Goal: Complete application form: Complete application form

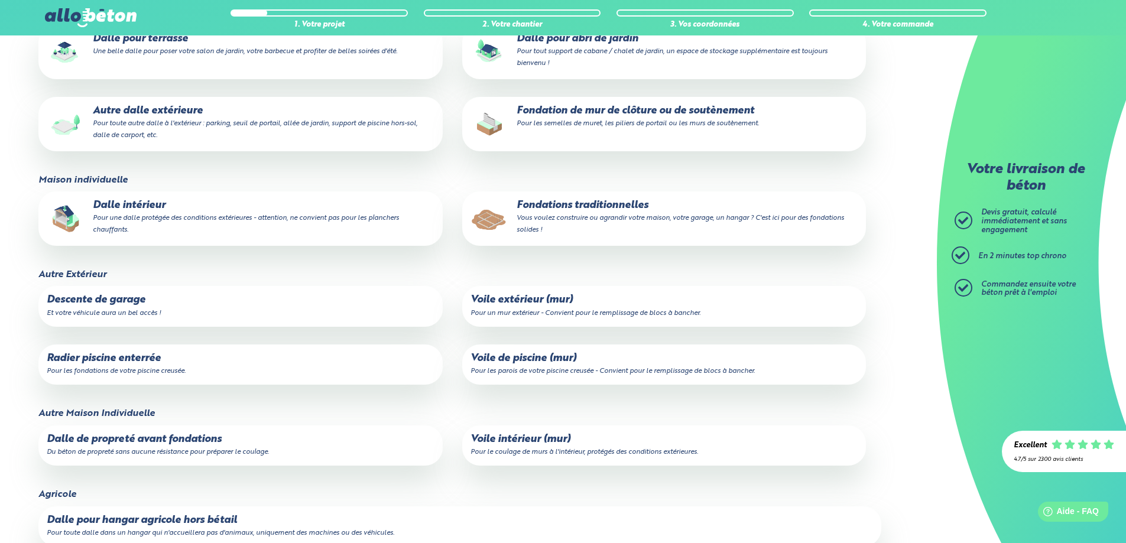
scroll to position [234, 0]
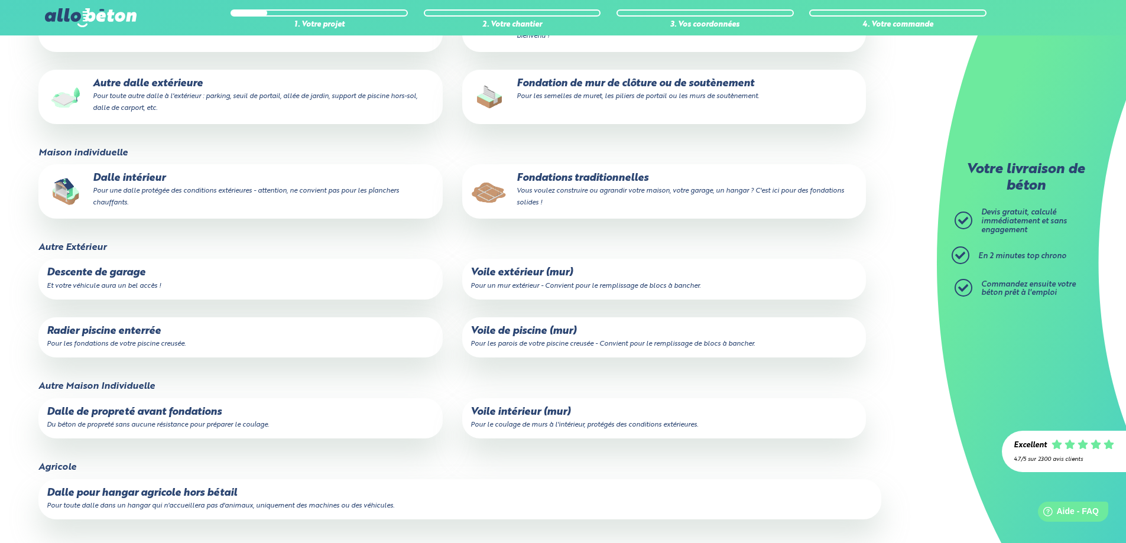
click at [233, 334] on p "Radier piscine enterrée Pour les fondations de votre piscine creusée." at bounding box center [240, 338] width 387 height 24
click at [0, 0] on input "Radier piscine enterrée Pour les fondations de votre piscine creusée." at bounding box center [0, 0] width 0 height 0
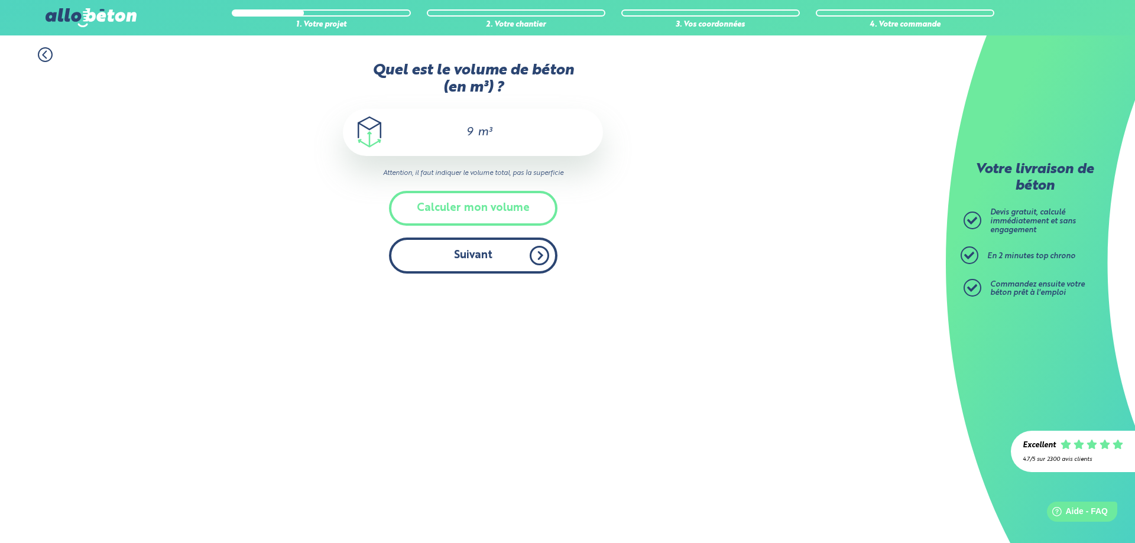
click at [481, 259] on button "Suivant" at bounding box center [473, 256] width 168 height 36
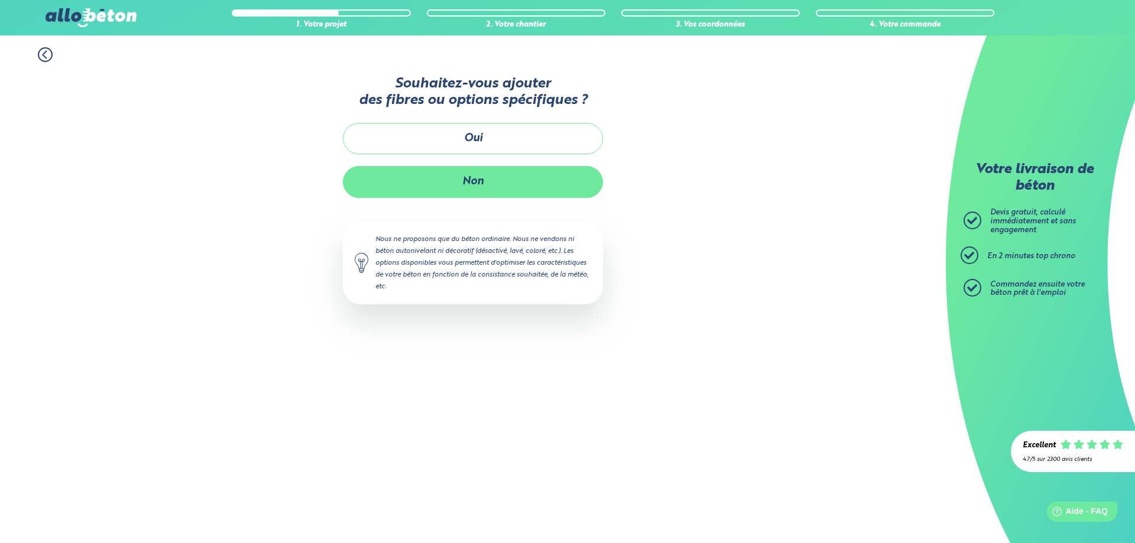
click at [470, 181] on button "Non" at bounding box center [473, 181] width 260 height 31
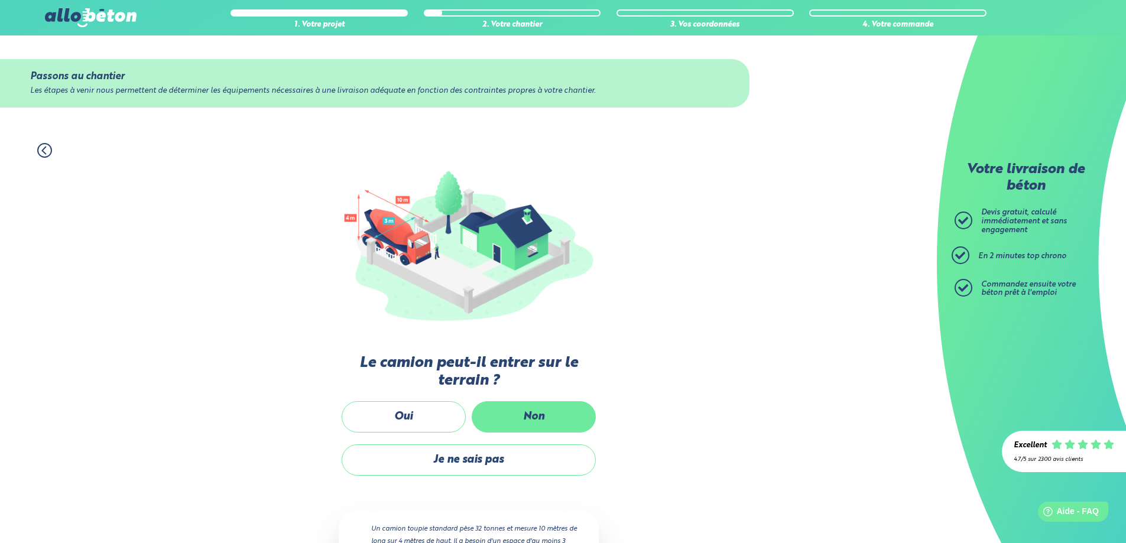
click at [554, 426] on label "Non" at bounding box center [534, 416] width 124 height 31
click at [0, 0] on input "Non" at bounding box center [0, 0] width 0 height 0
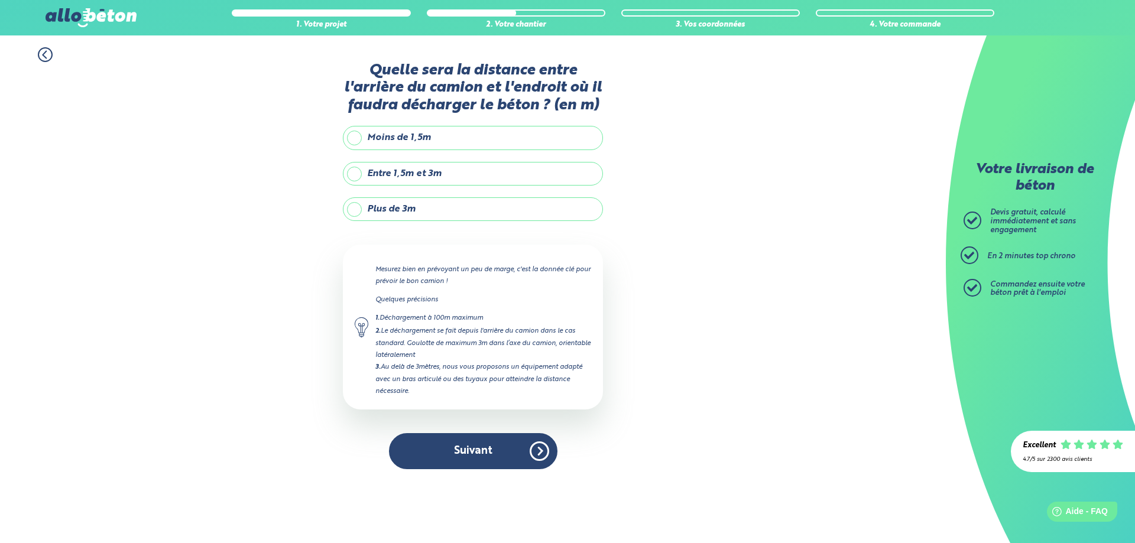
click at [402, 219] on label "Plus de 3m" at bounding box center [473, 209] width 260 height 24
click at [0, 0] on input "Plus de 3m" at bounding box center [0, 0] width 0 height 0
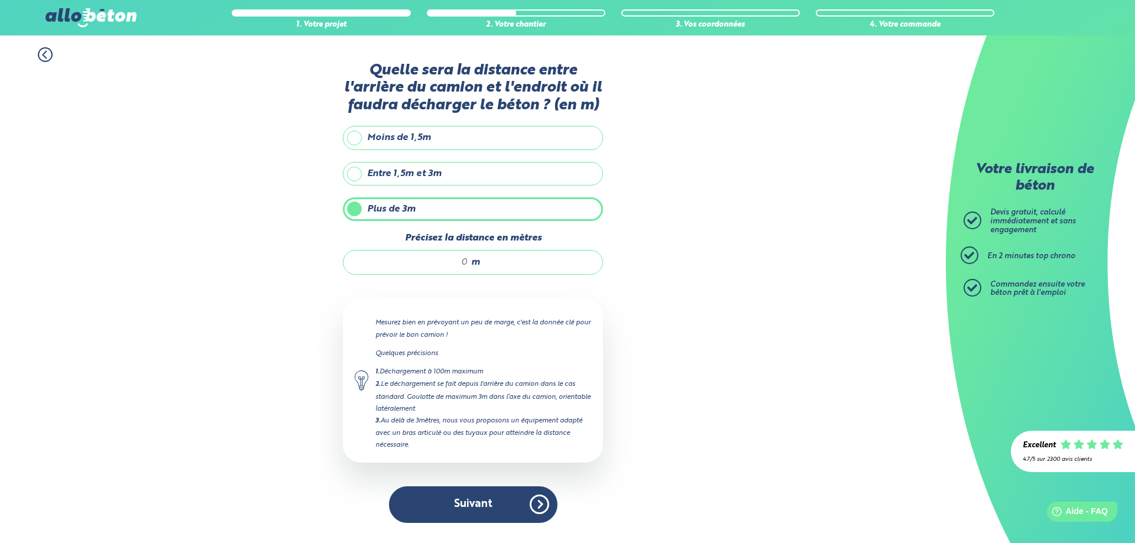
drag, startPoint x: 452, startPoint y: 268, endPoint x: 446, endPoint y: 267, distance: 6.6
click at [446, 267] on input "Précisez la distance en mètres" at bounding box center [411, 263] width 113 height 12
type input "15"
click at [481, 513] on button "Suivant" at bounding box center [473, 505] width 168 height 36
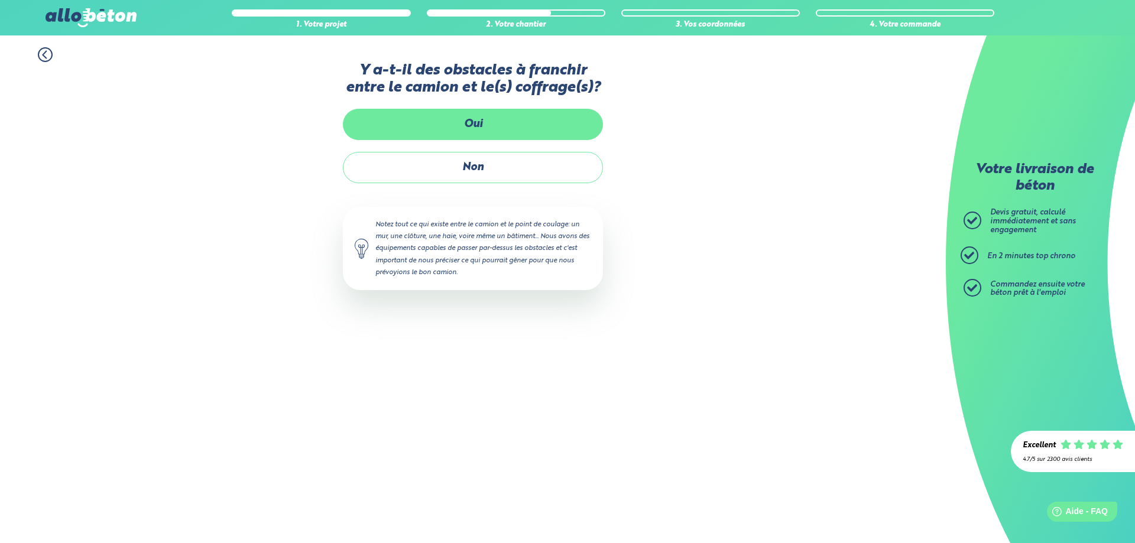
click at [456, 127] on label "Oui" at bounding box center [473, 124] width 260 height 31
click at [0, 0] on input "Oui" at bounding box center [0, 0] width 0 height 0
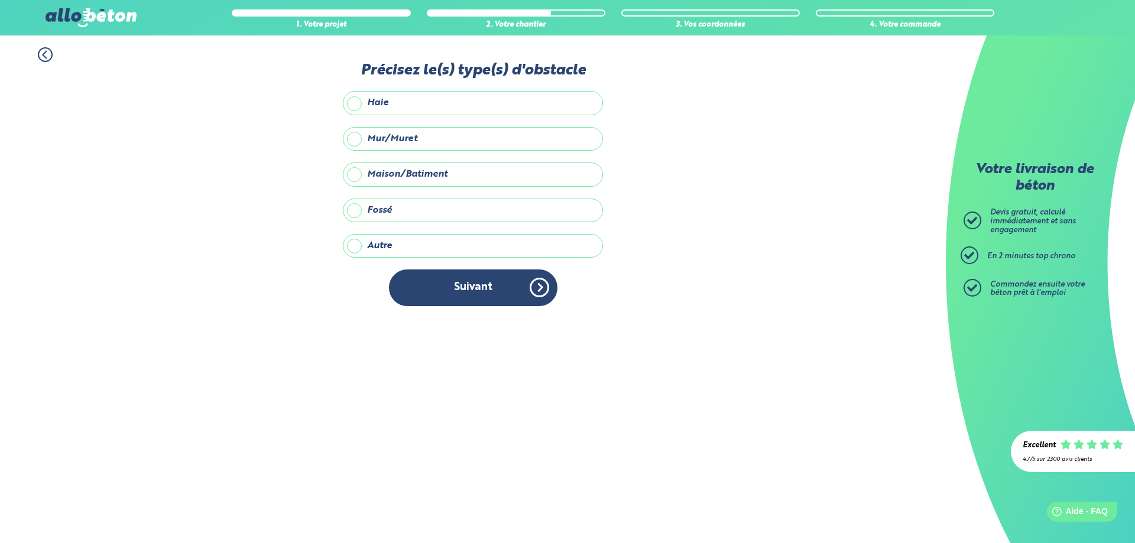
click at [381, 150] on label "Mur/Muret" at bounding box center [473, 139] width 260 height 24
click at [0, 0] on input "Mur/Muret" at bounding box center [0, 0] width 0 height 0
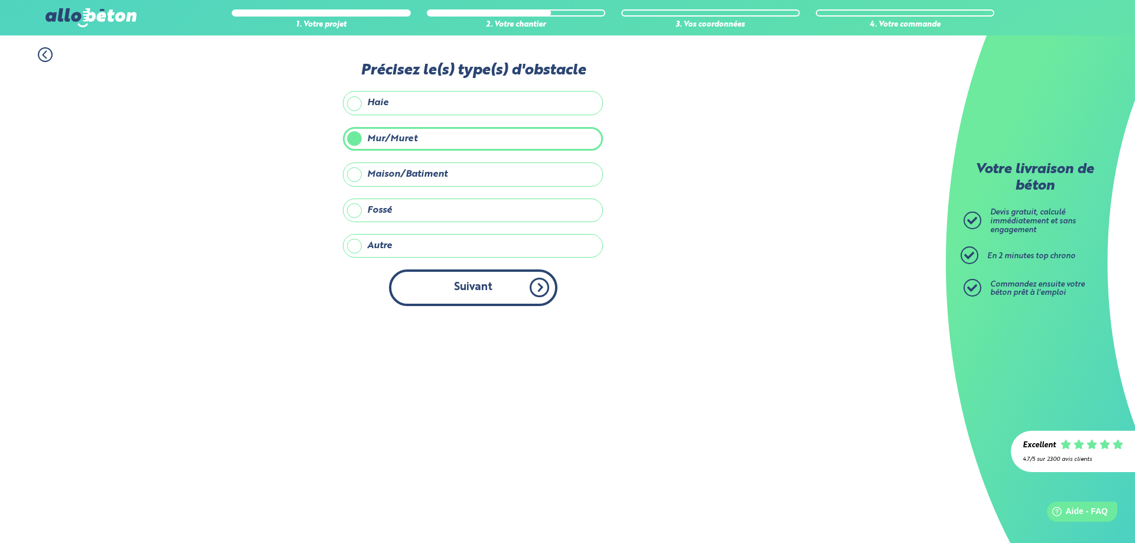
click at [463, 278] on button "Suivant" at bounding box center [473, 288] width 168 height 36
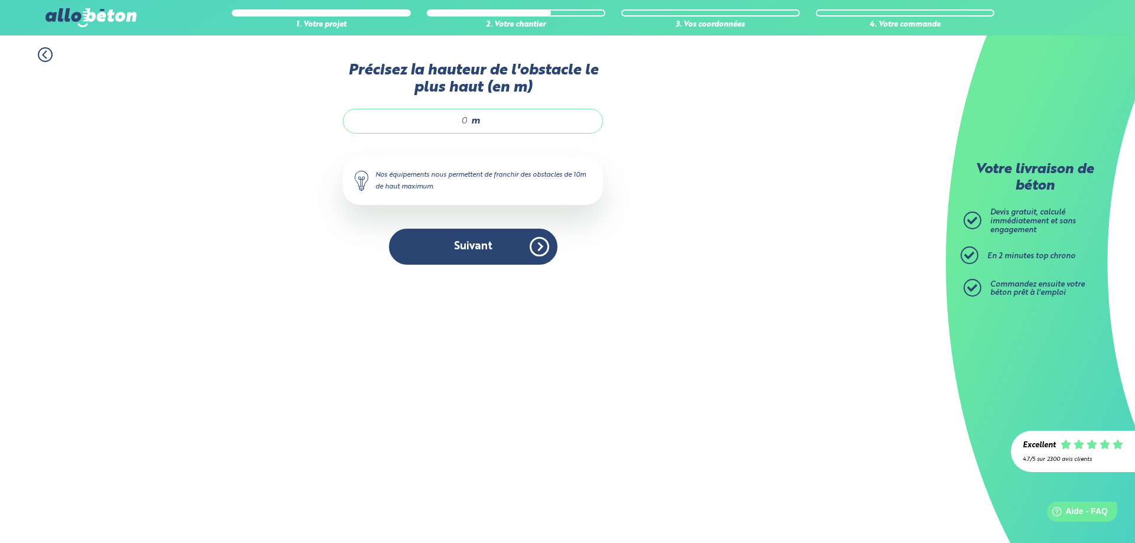
click at [444, 125] on input "Précisez la hauteur de l'obstacle le plus haut (en m)" at bounding box center [411, 121] width 113 height 12
type input "1.5"
click at [487, 260] on button "Suivant" at bounding box center [473, 247] width 168 height 36
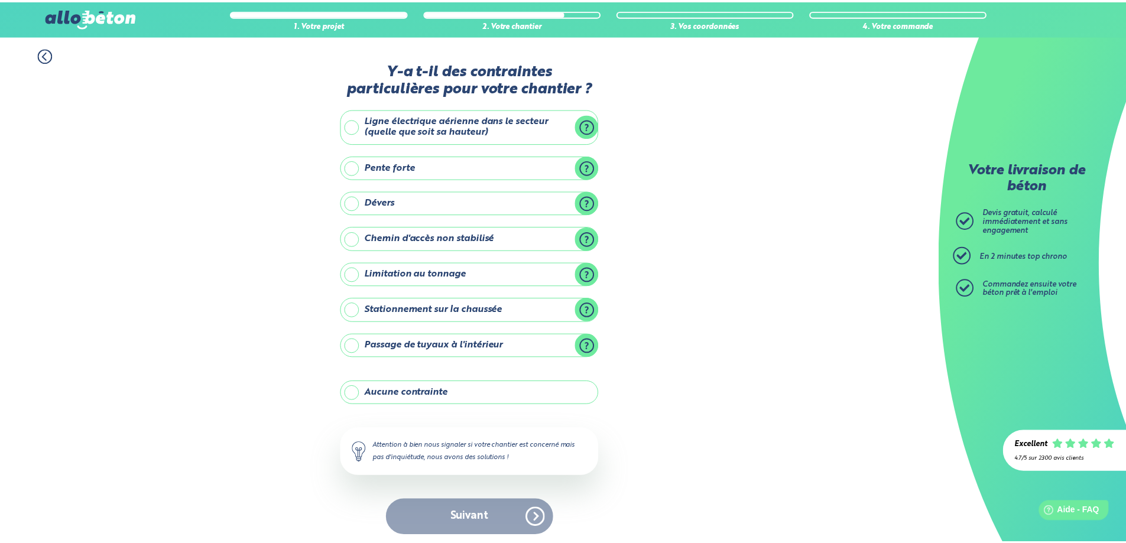
scroll to position [5, 0]
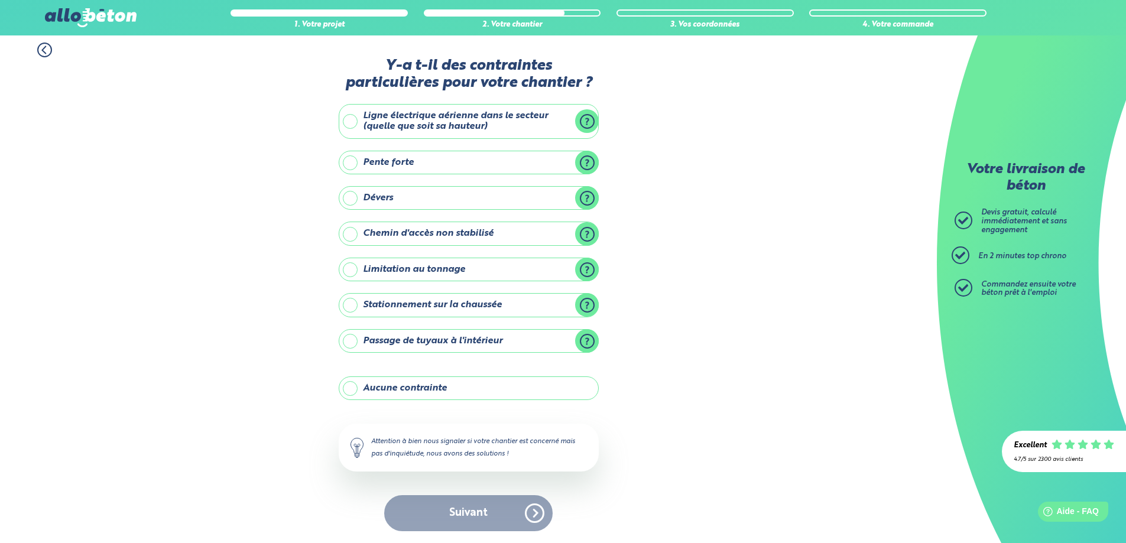
click at [440, 393] on label "Aucune contrainte" at bounding box center [469, 389] width 260 height 24
click at [0, 0] on input "Aucune contrainte" at bounding box center [0, 0] width 0 height 0
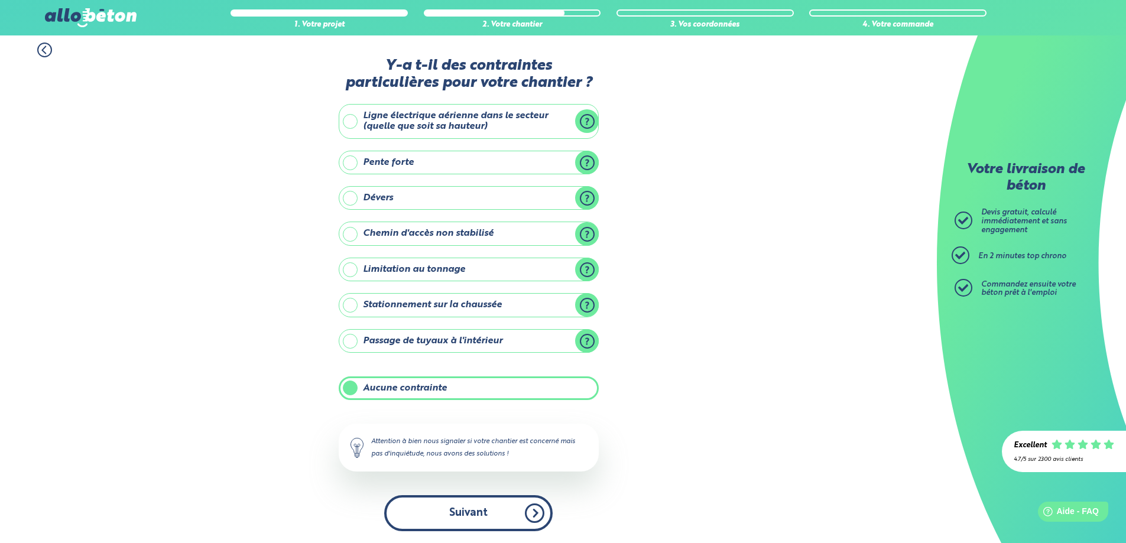
click at [443, 507] on button "Suivant" at bounding box center [468, 513] width 168 height 36
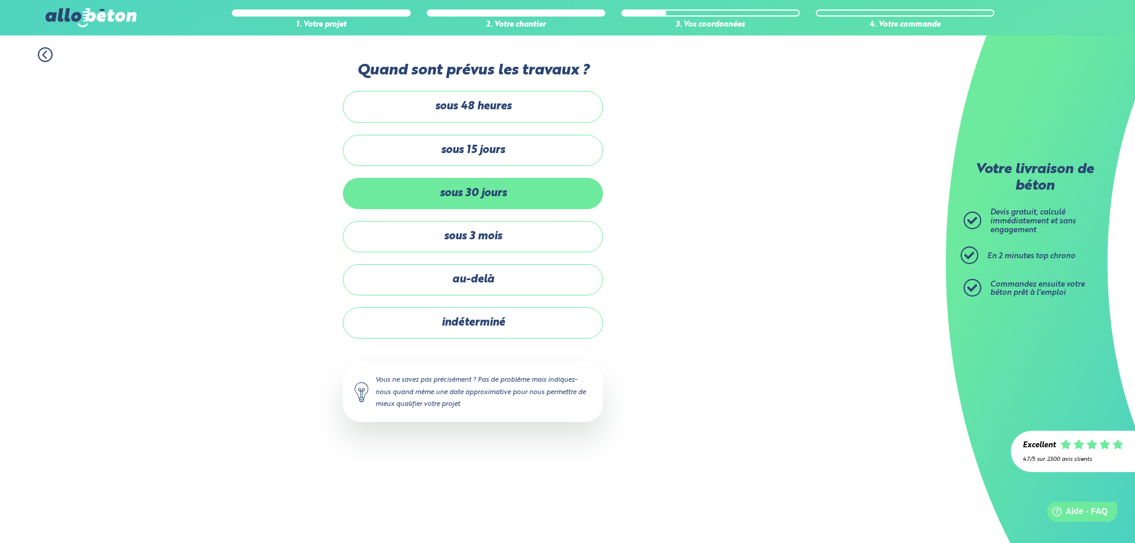
click at [441, 203] on label "sous 30 jours" at bounding box center [473, 193] width 260 height 31
click at [0, 0] on input "sous 30 jours" at bounding box center [0, 0] width 0 height 0
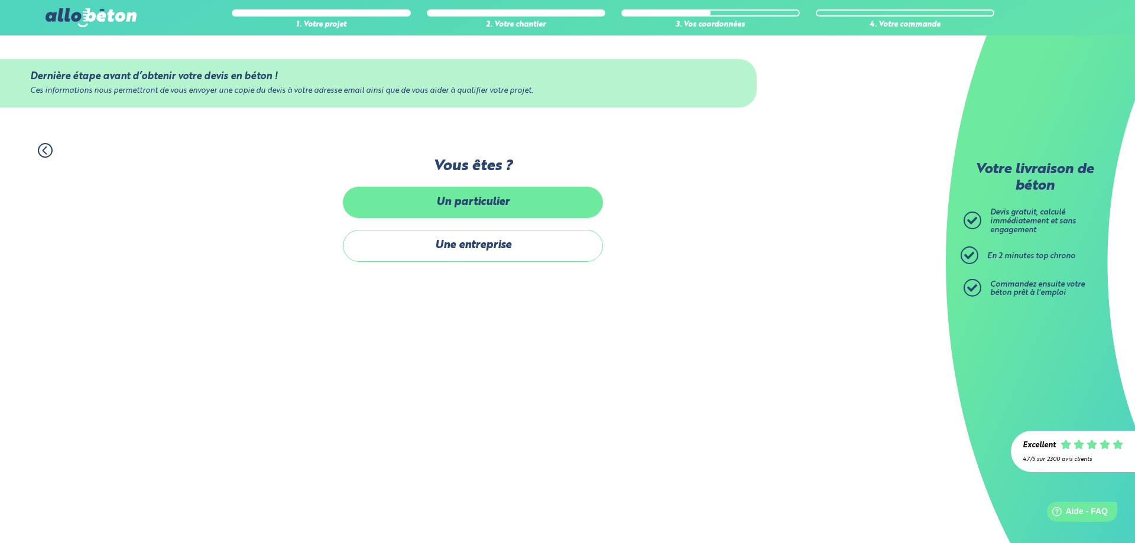
click at [482, 212] on label "Un particulier" at bounding box center [473, 202] width 260 height 31
click at [0, 0] on input "Un particulier" at bounding box center [0, 0] width 0 height 0
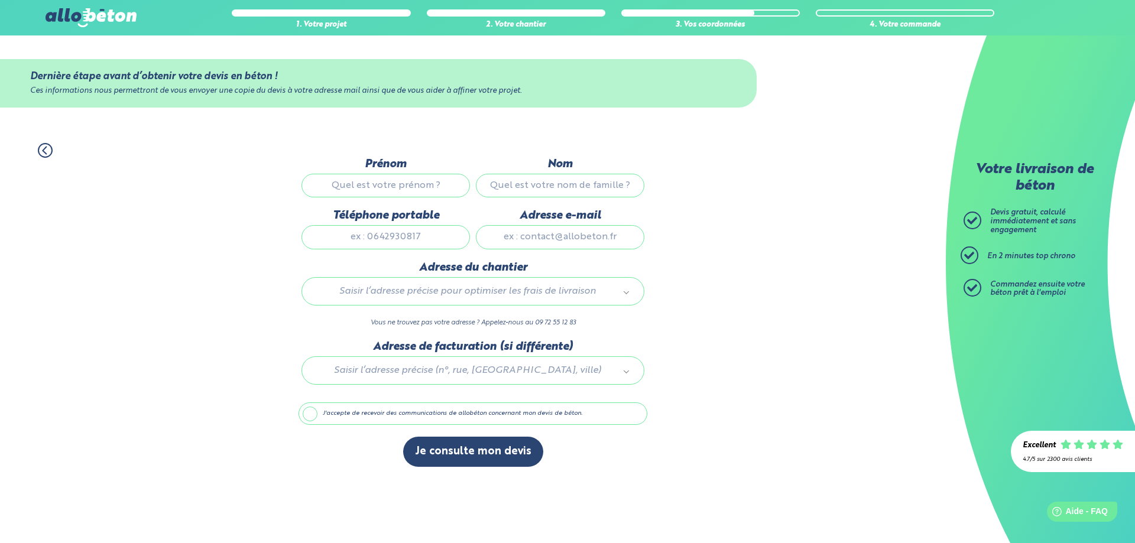
click at [455, 184] on input "Prénom" at bounding box center [385, 186] width 168 height 24
type input "[PERSON_NAME]"
type input "CARAMEL"
type input "0769476299"
type input "[PERSON_NAME][EMAIL_ADDRESS][DOMAIN_NAME]"
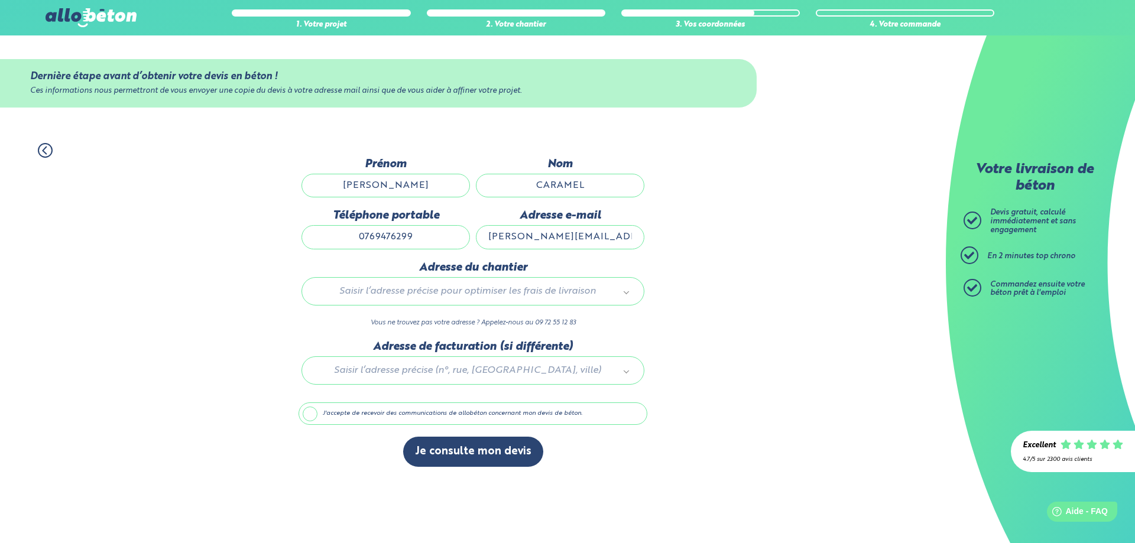
type input "[STREET_ADDRESS]"
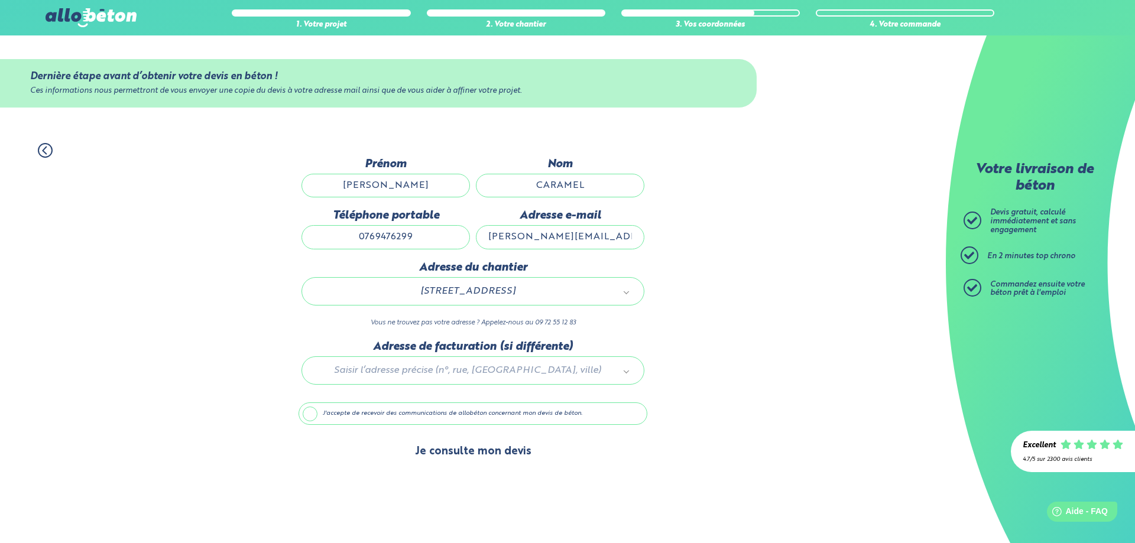
click at [471, 452] on button "Je consulte mon devis" at bounding box center [473, 452] width 140 height 30
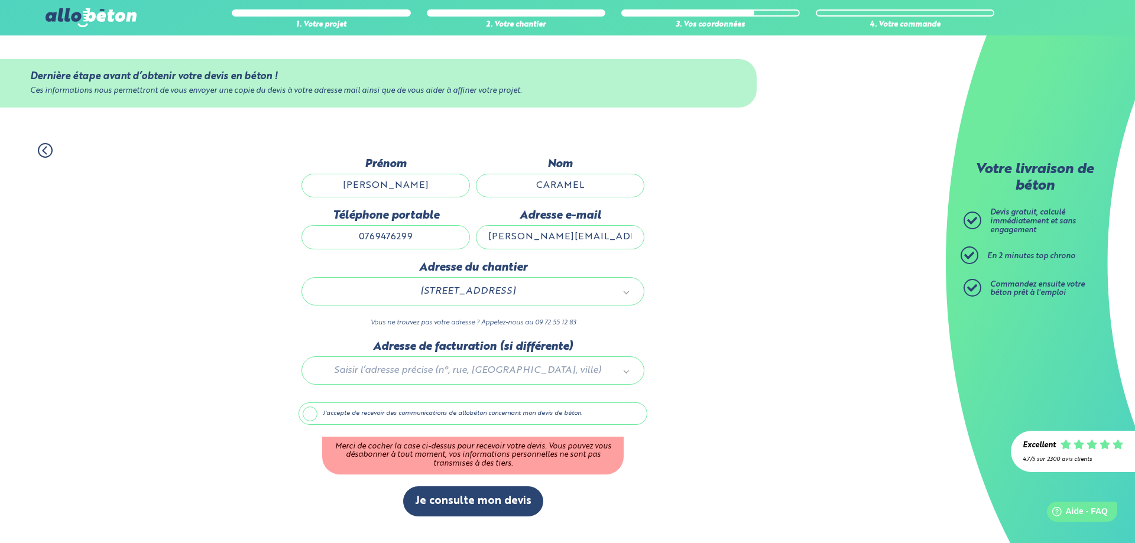
click at [447, 414] on label "J'accepte de recevoir des communications de allobéton concernant mon devis de b…" at bounding box center [473, 414] width 349 height 22
click at [0, 0] on input "J'accepte de recevoir des communications de allobéton concernant mon devis de b…" at bounding box center [0, 0] width 0 height 0
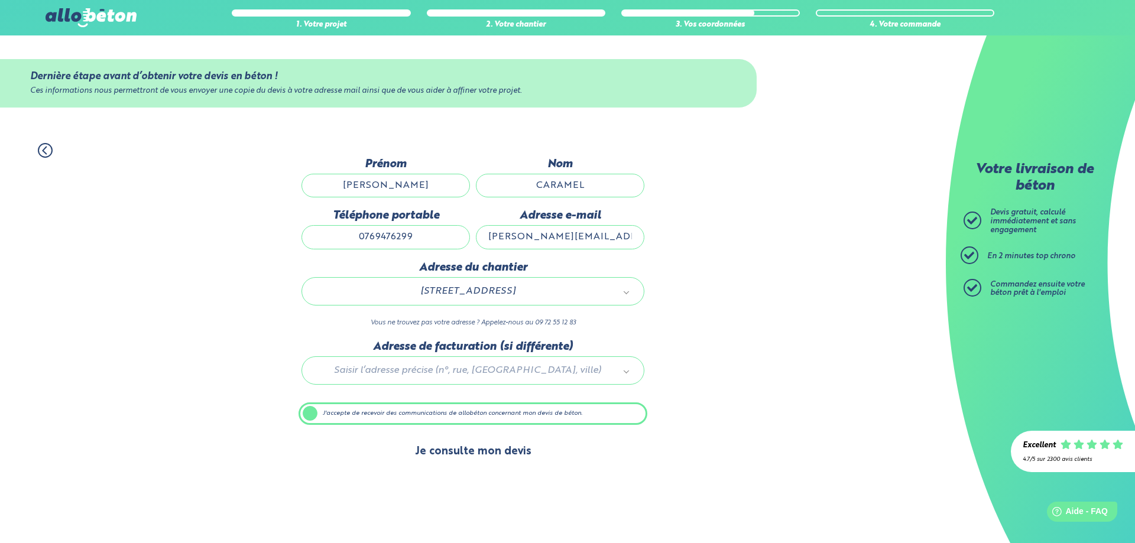
click at [458, 458] on button "Je consulte mon devis" at bounding box center [473, 452] width 140 height 30
